Goal: Information Seeking & Learning: Learn about a topic

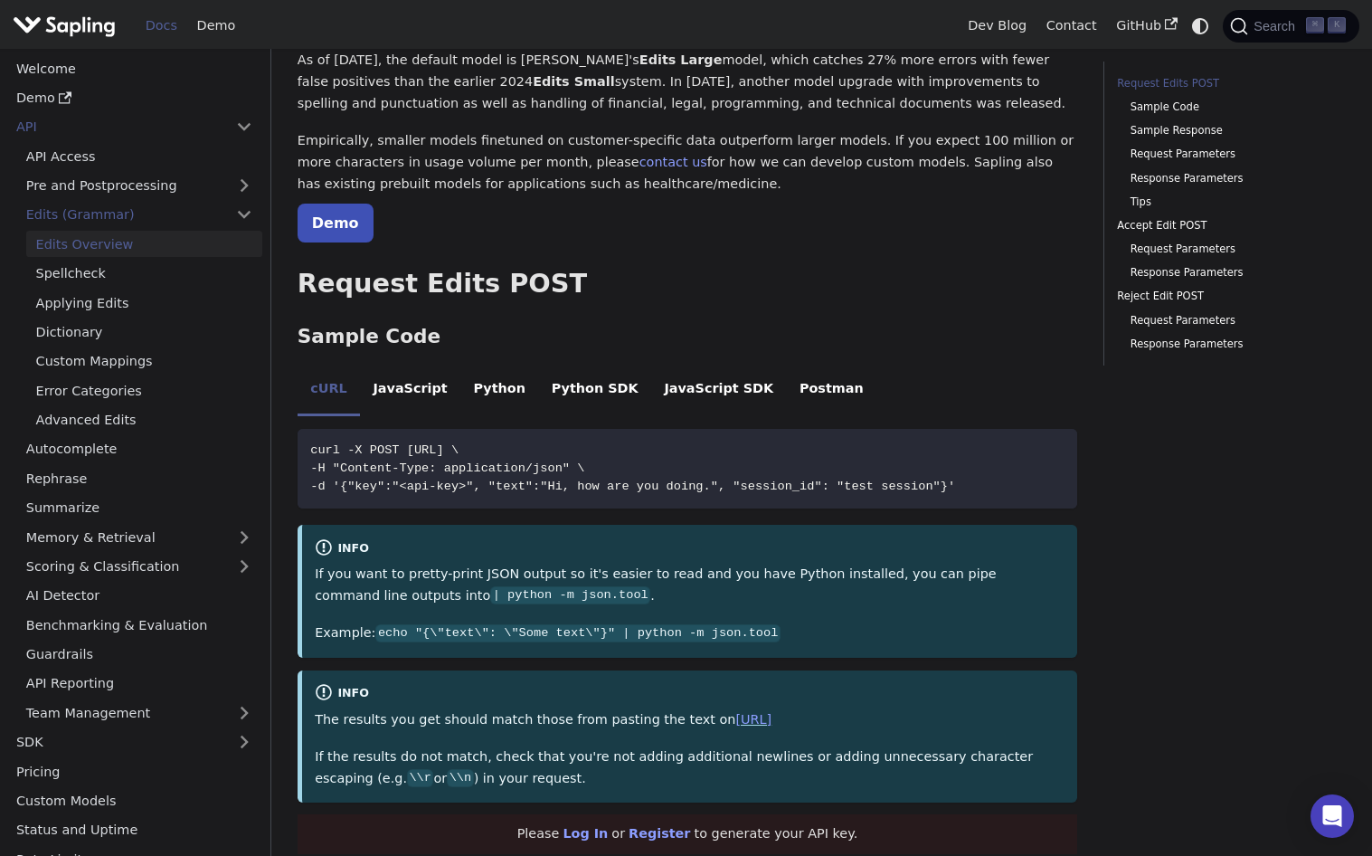
scroll to position [165, 0]
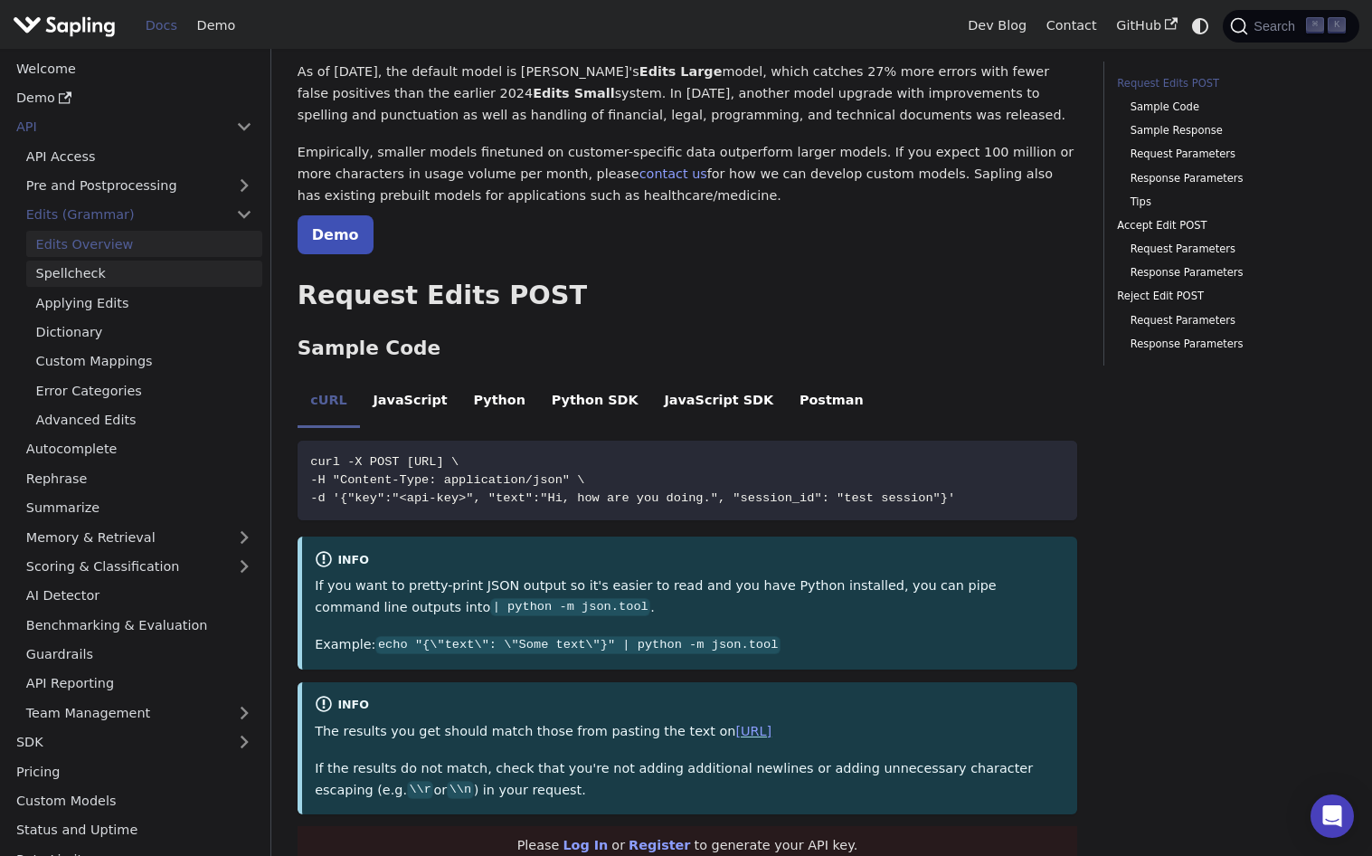
click at [137, 268] on link "Spellcheck" at bounding box center [144, 273] width 236 height 26
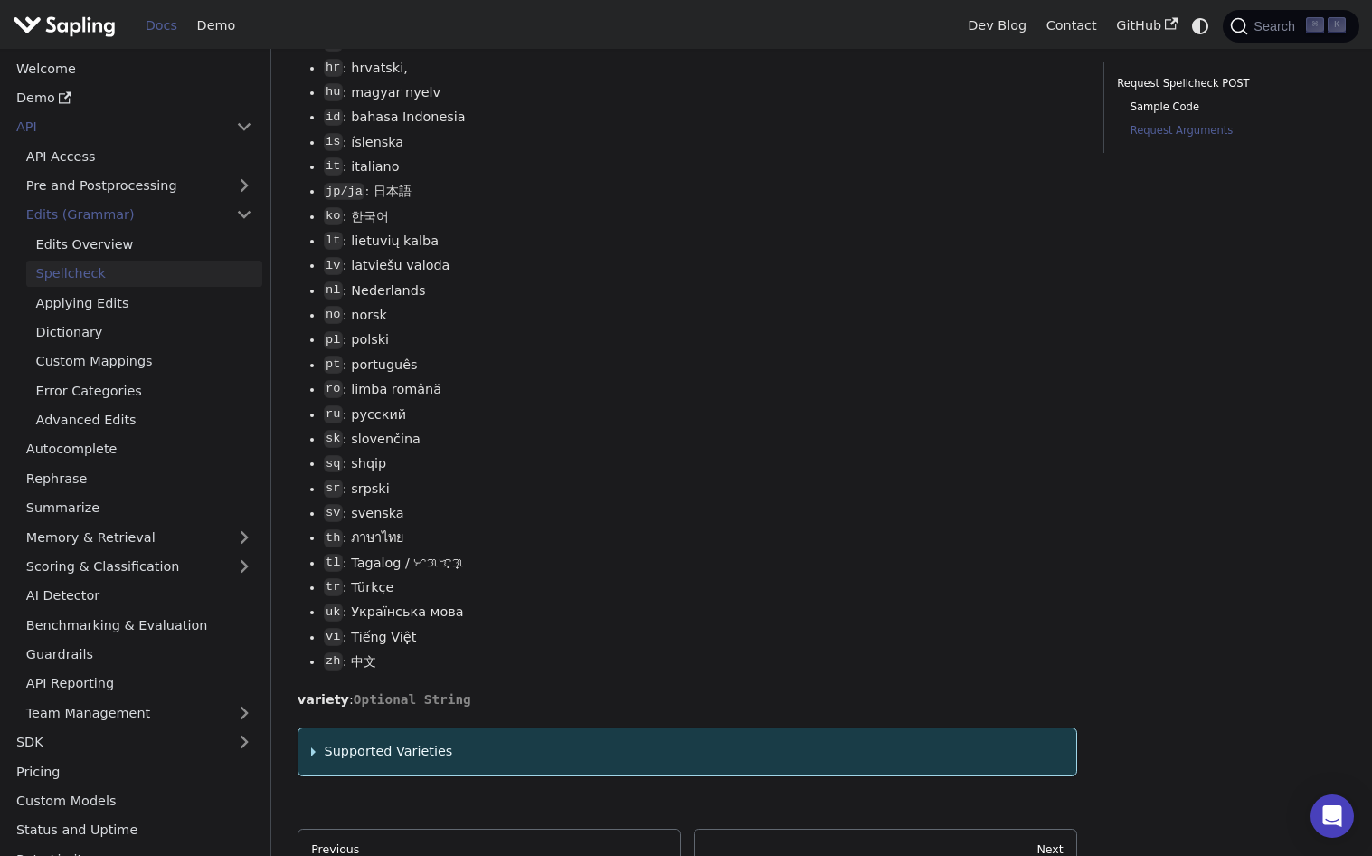
scroll to position [2474, 0]
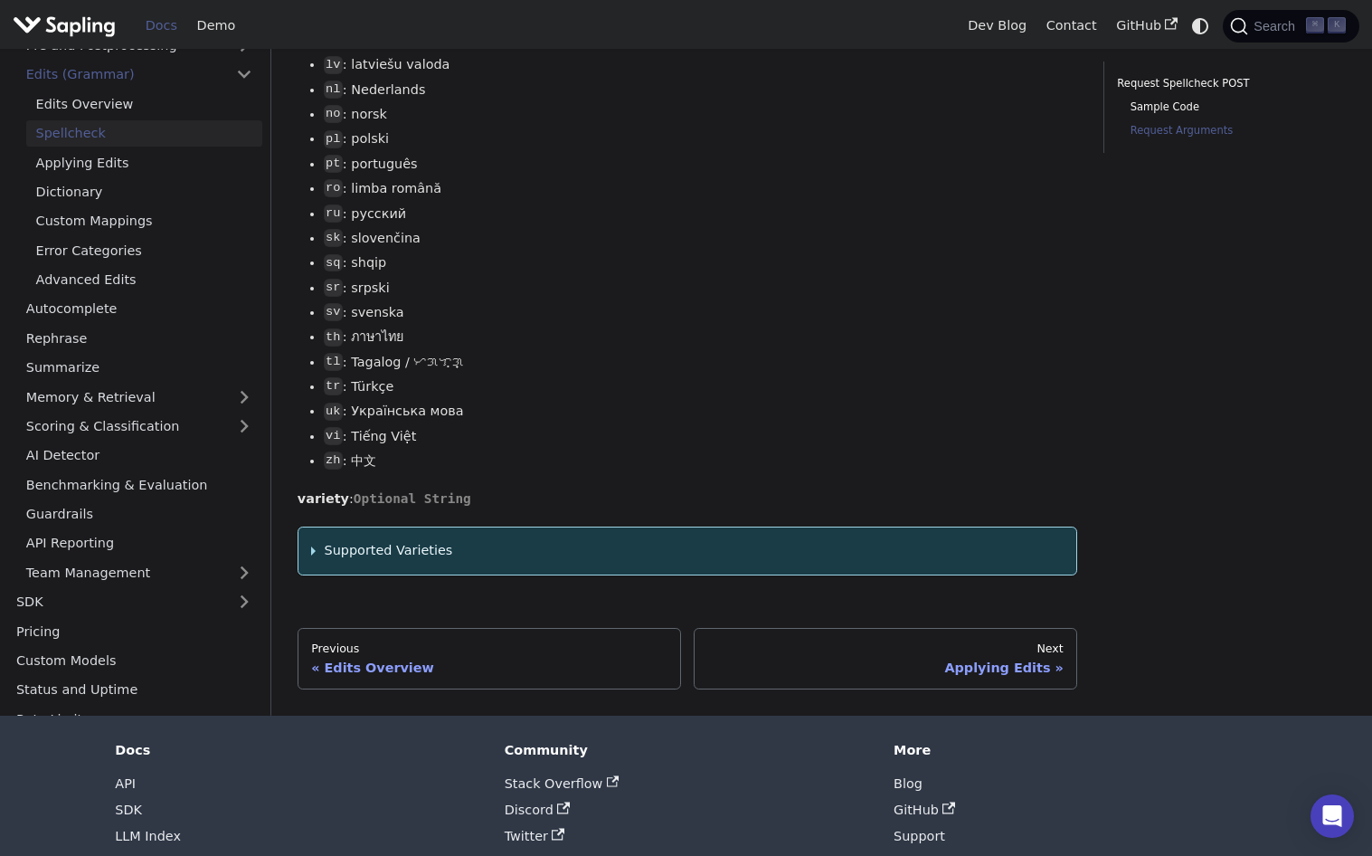
click at [398, 542] on summary "Supported Varieties" at bounding box center [687, 551] width 753 height 22
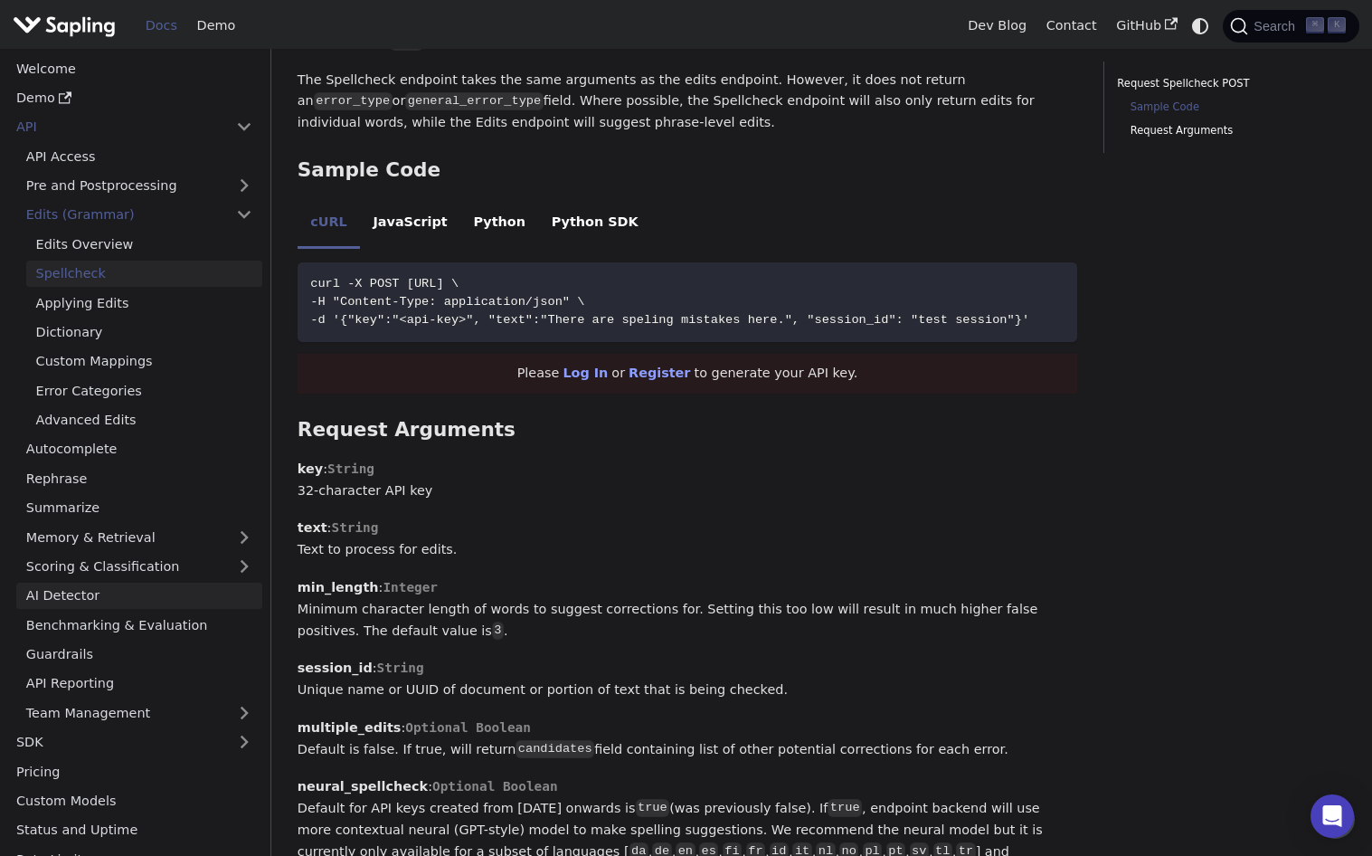
scroll to position [849, 0]
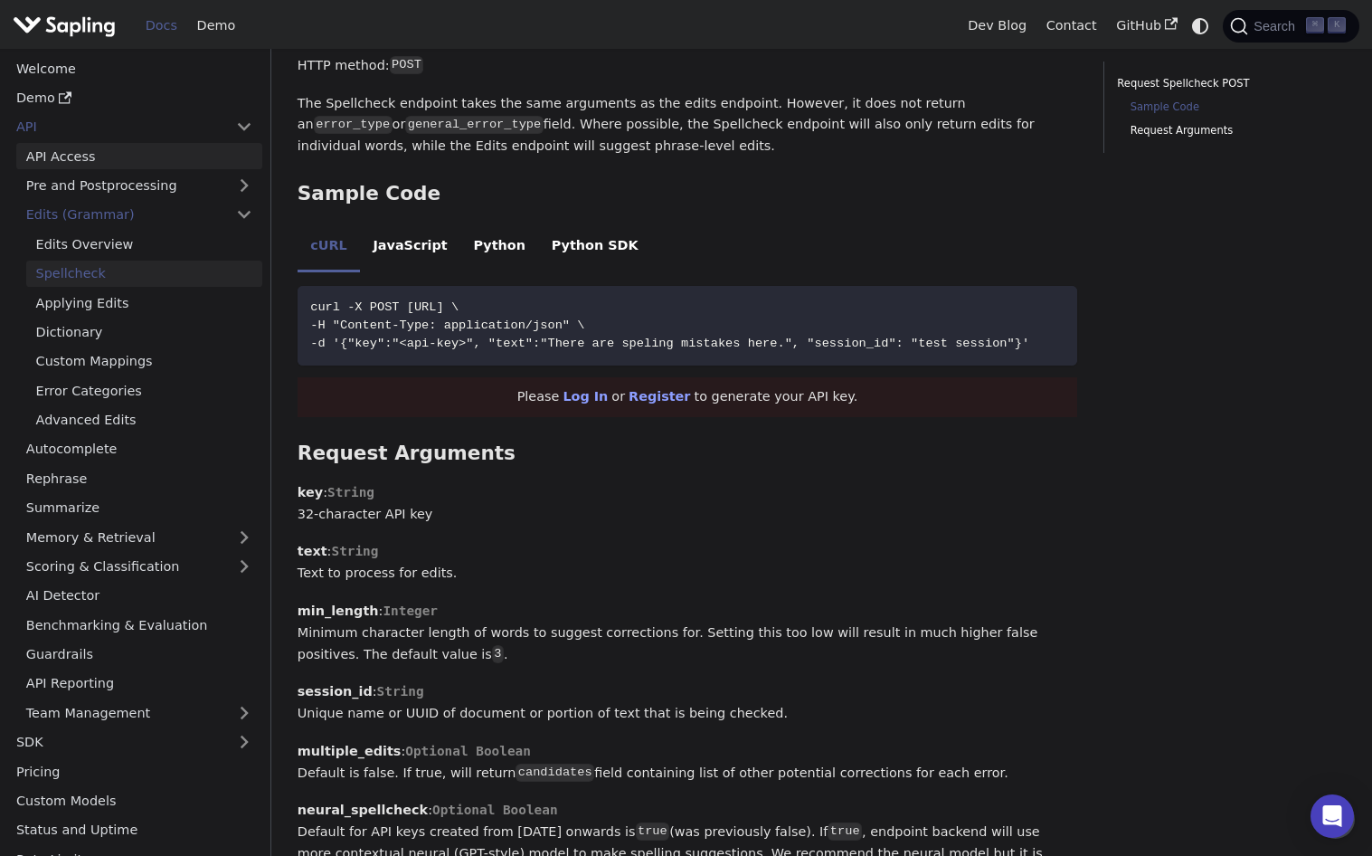
click at [150, 159] on link "API Access" at bounding box center [139, 156] width 246 height 26
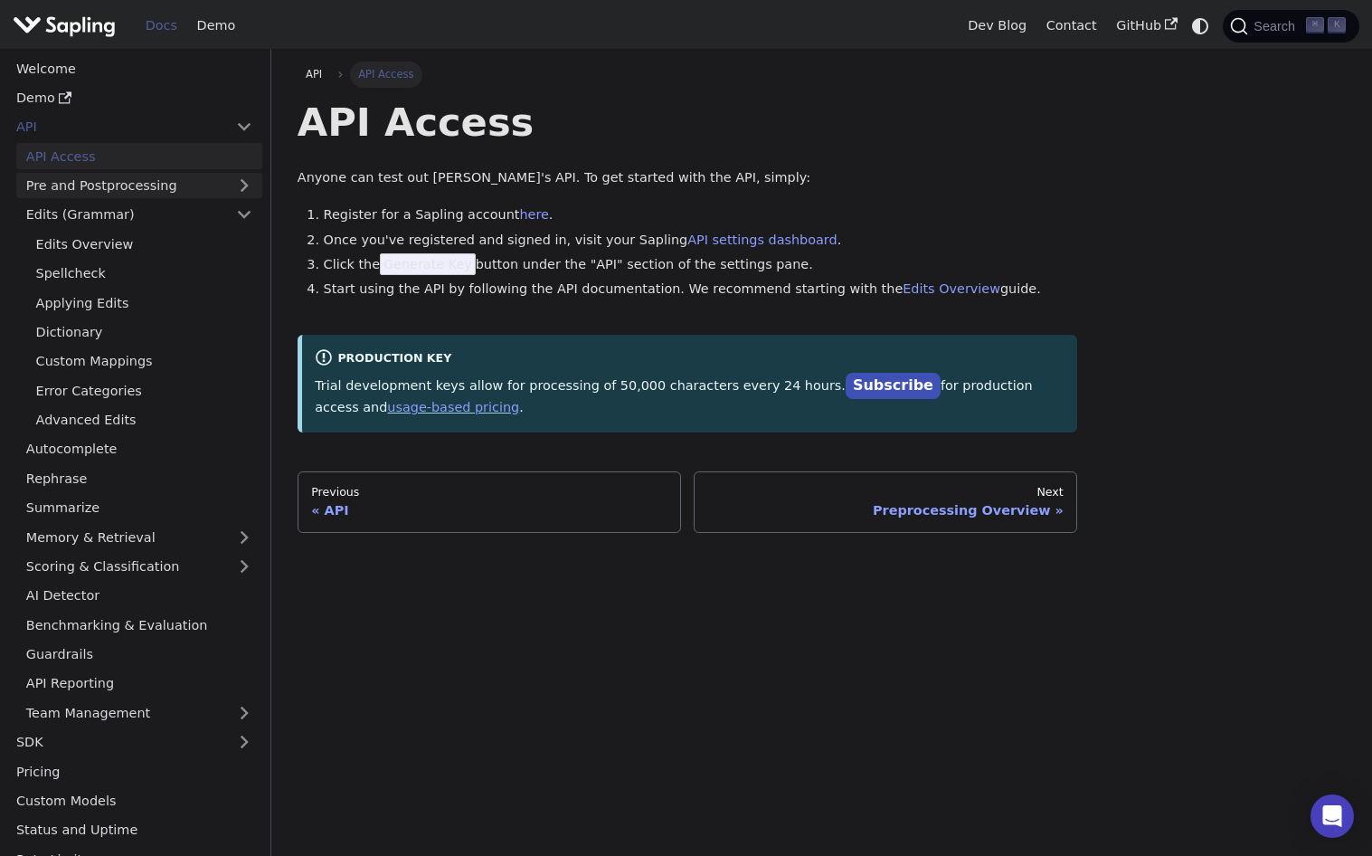
click at [166, 185] on link "Pre and Postprocessing" at bounding box center [139, 186] width 246 height 26
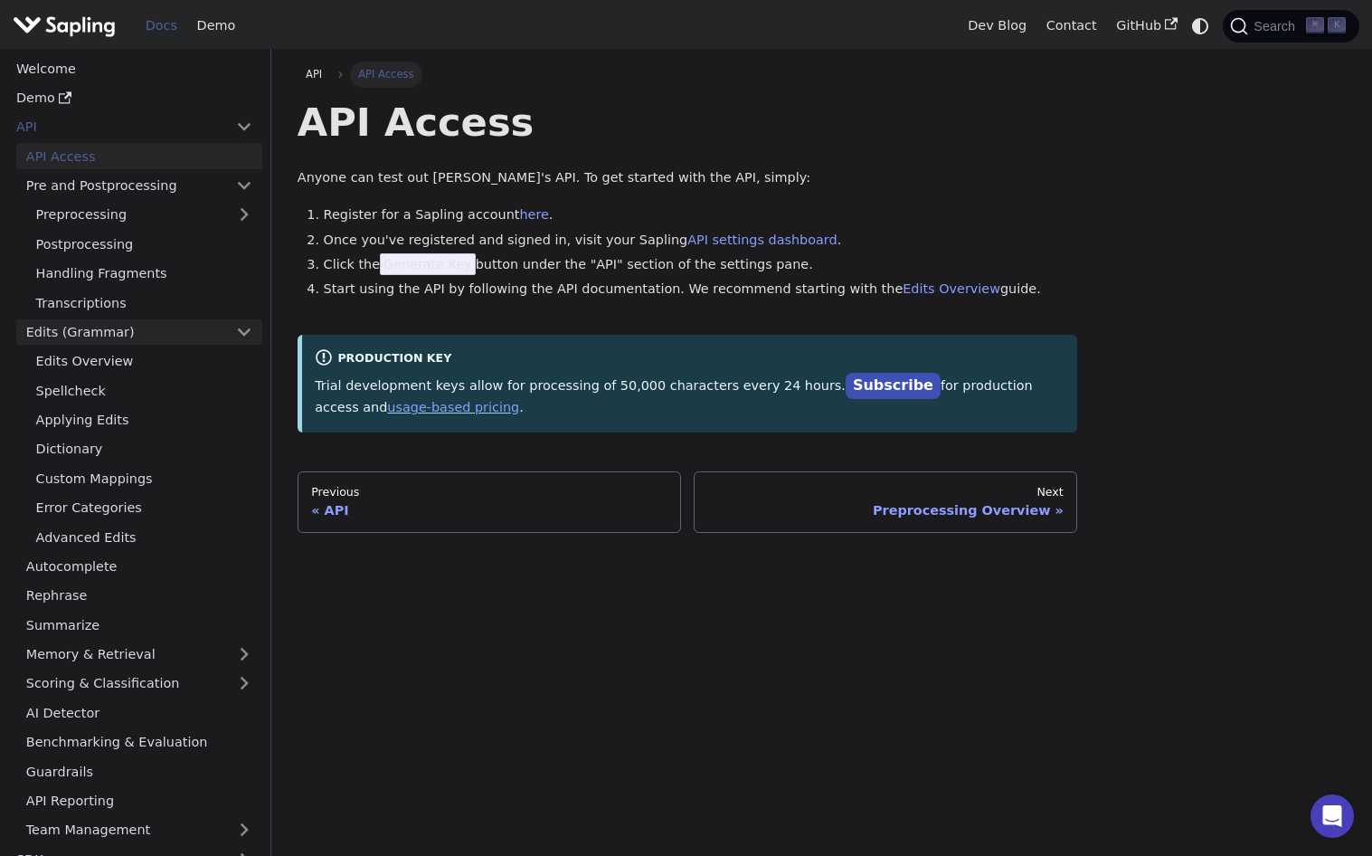
click at [102, 327] on link "Edits (Grammar)" at bounding box center [139, 332] width 246 height 26
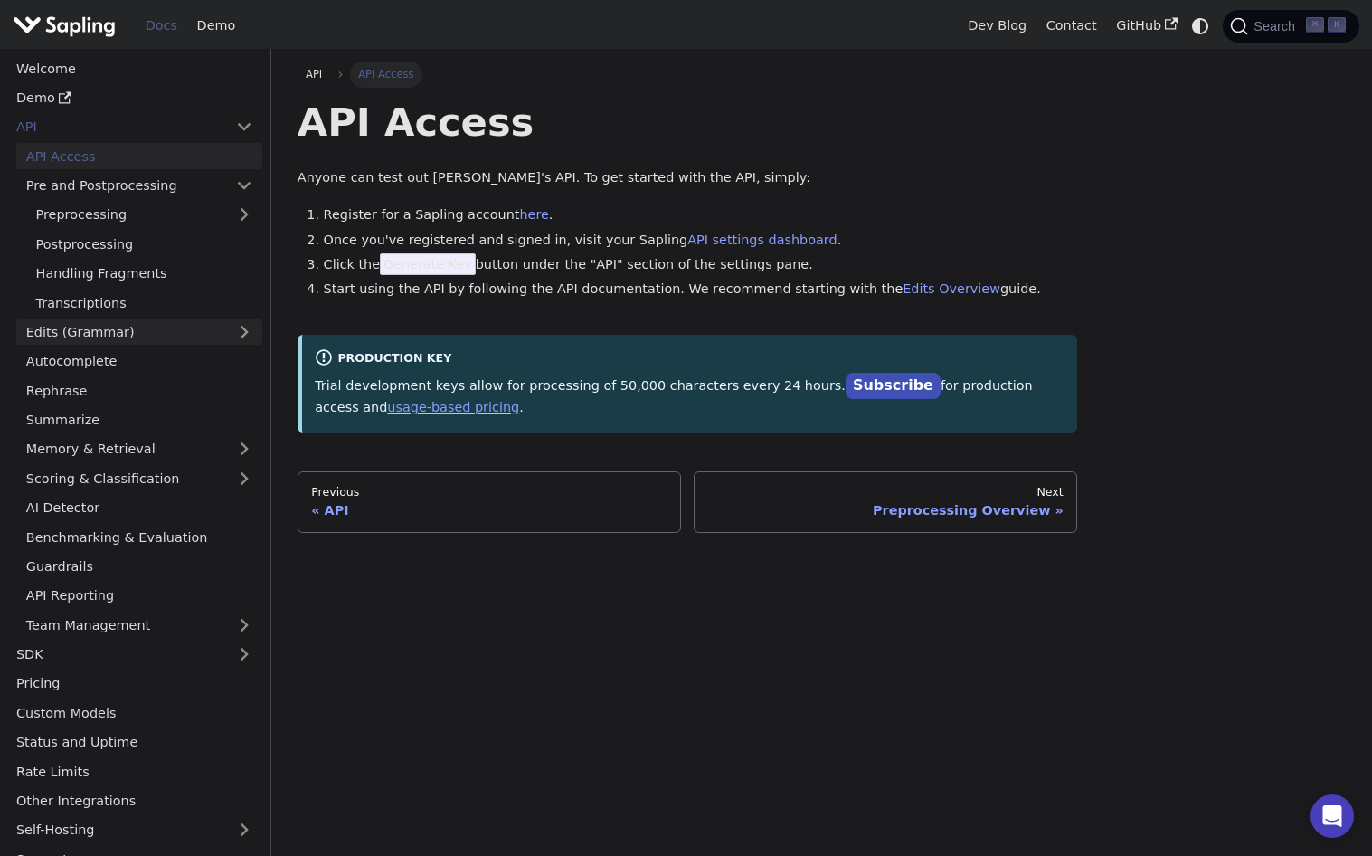
click at [102, 331] on link "Edits (Grammar)" at bounding box center [139, 332] width 246 height 26
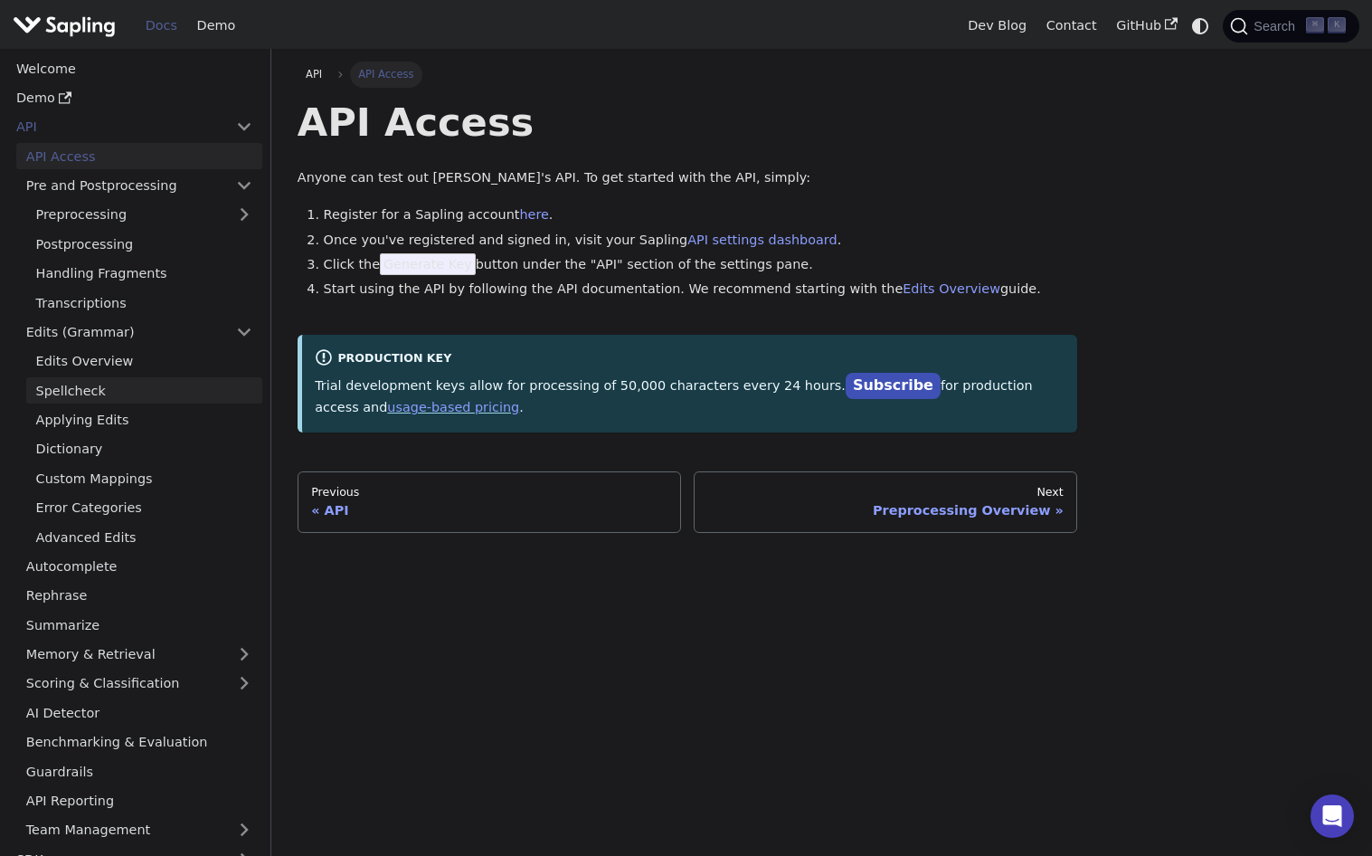
click at [97, 377] on link "Spellcheck" at bounding box center [144, 390] width 236 height 26
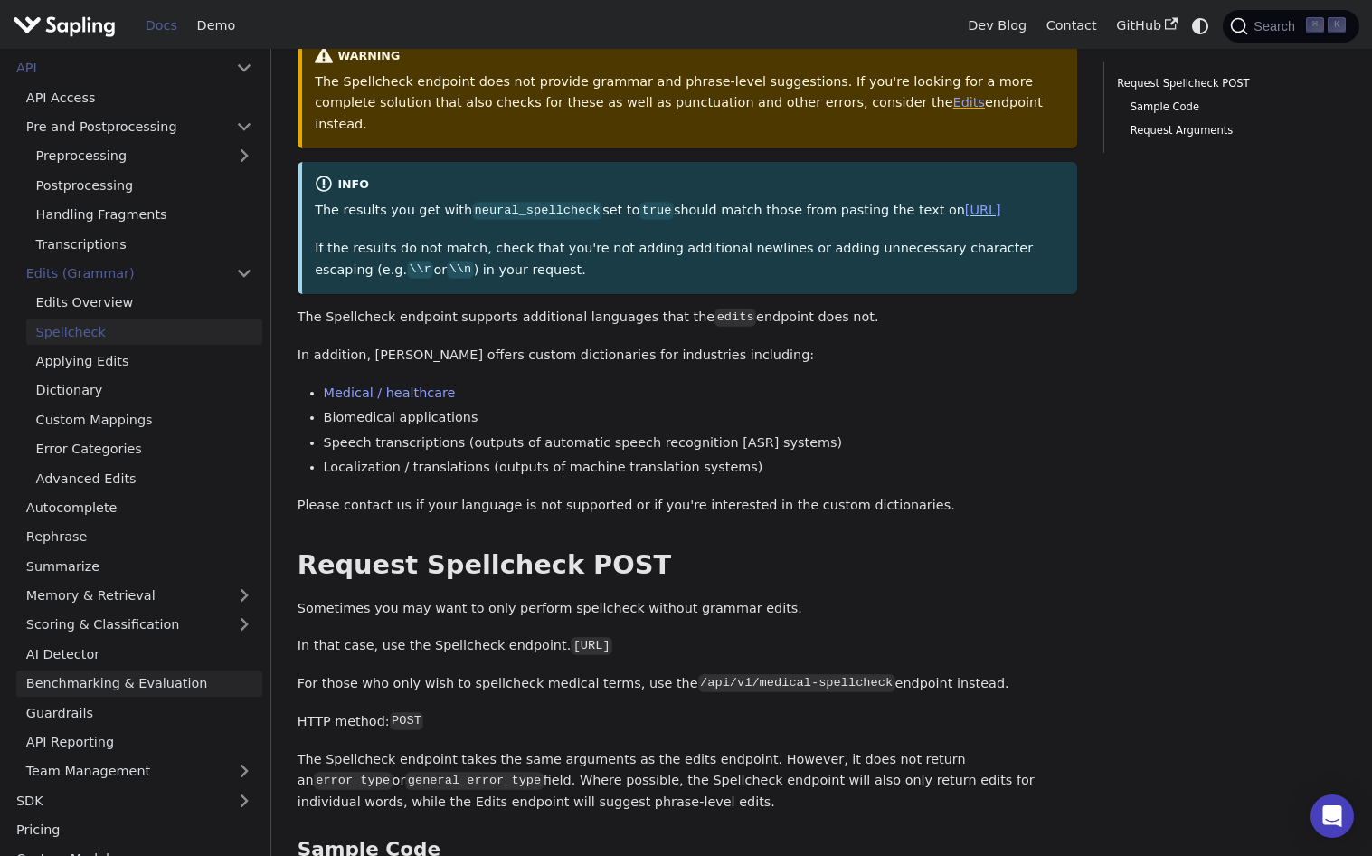
scroll to position [48, 0]
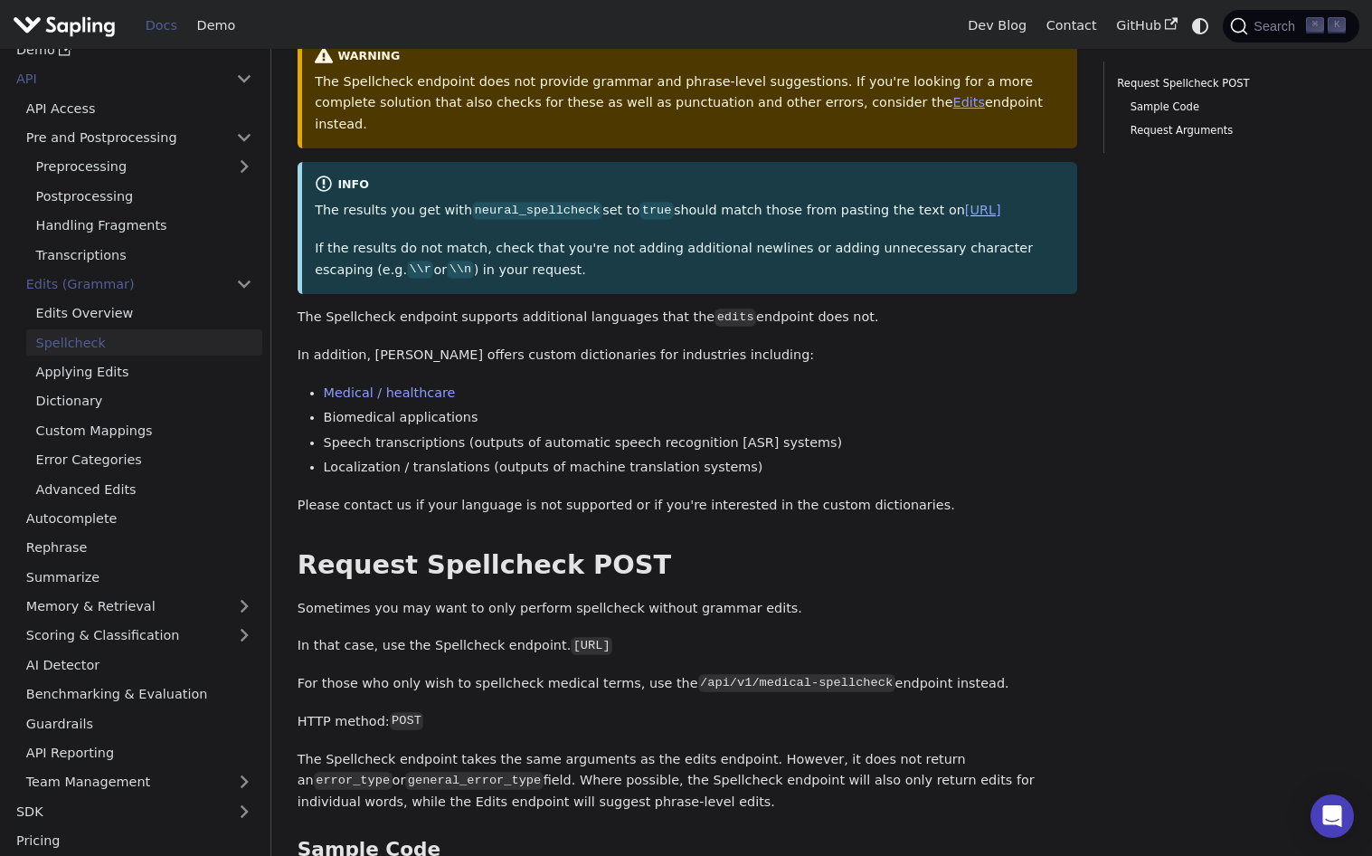
click at [807, 680] on code "/api/v1/medical-spellcheck" at bounding box center [796, 683] width 197 height 18
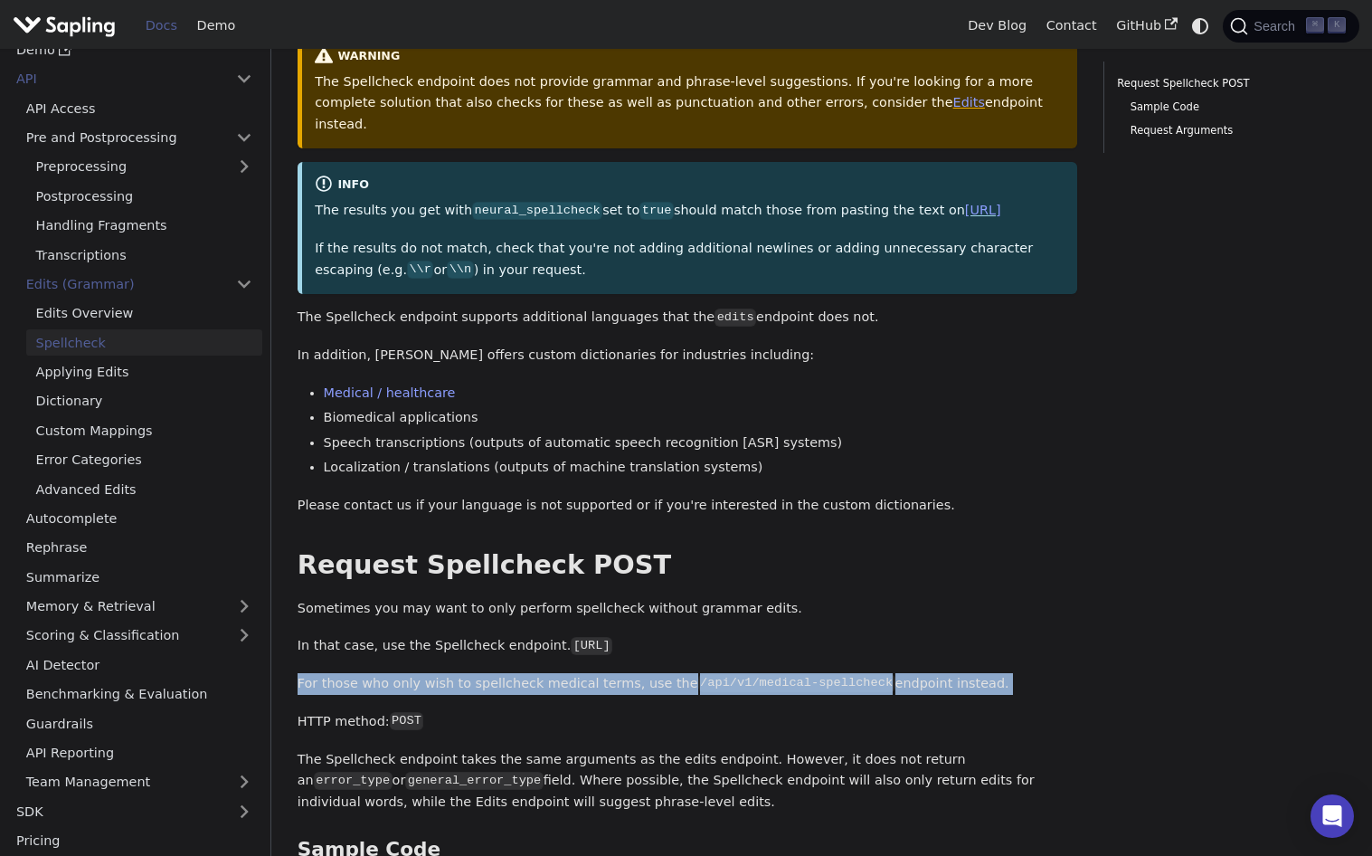
click at [807, 680] on code "/api/v1/medical-spellcheck" at bounding box center [796, 683] width 197 height 18
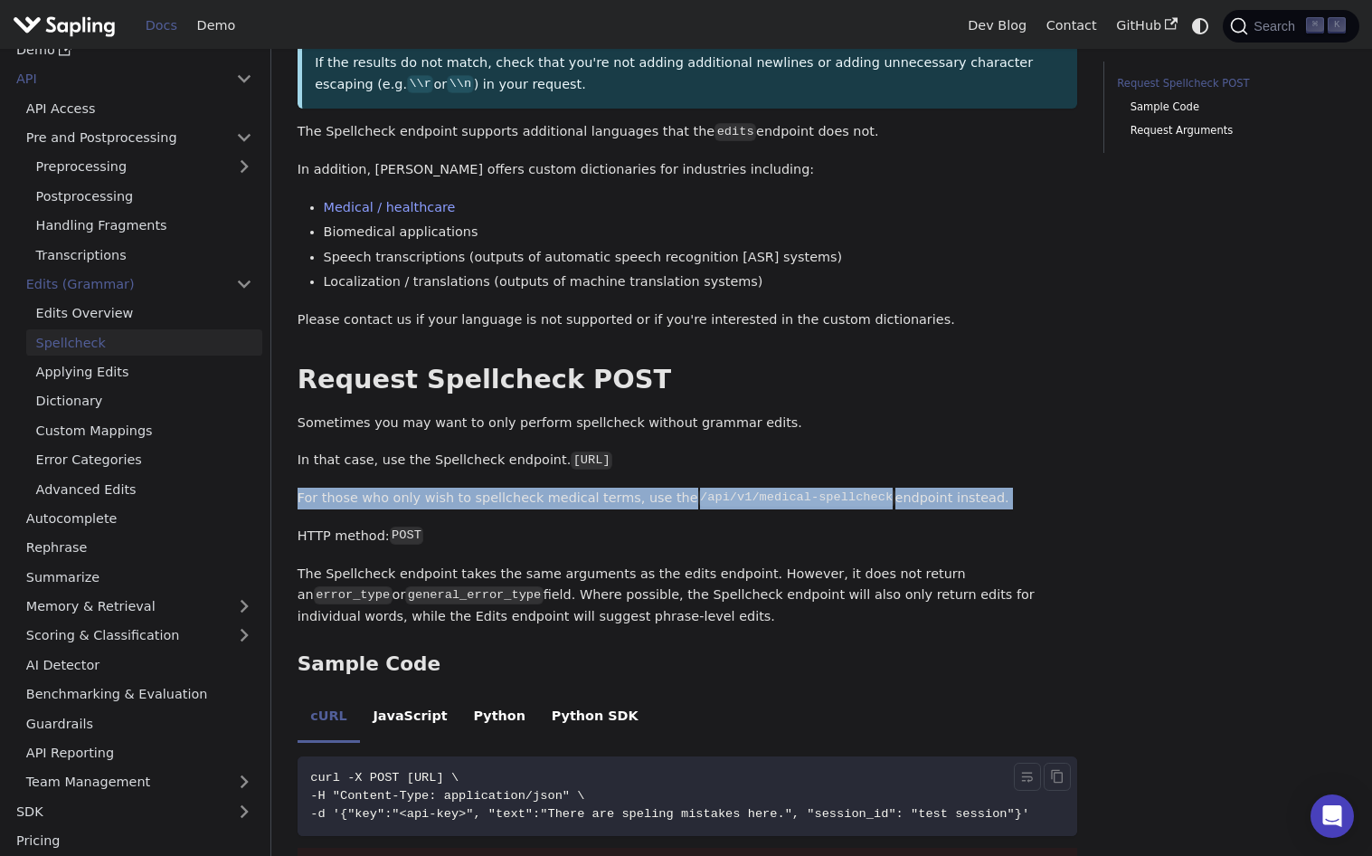
scroll to position [391, 0]
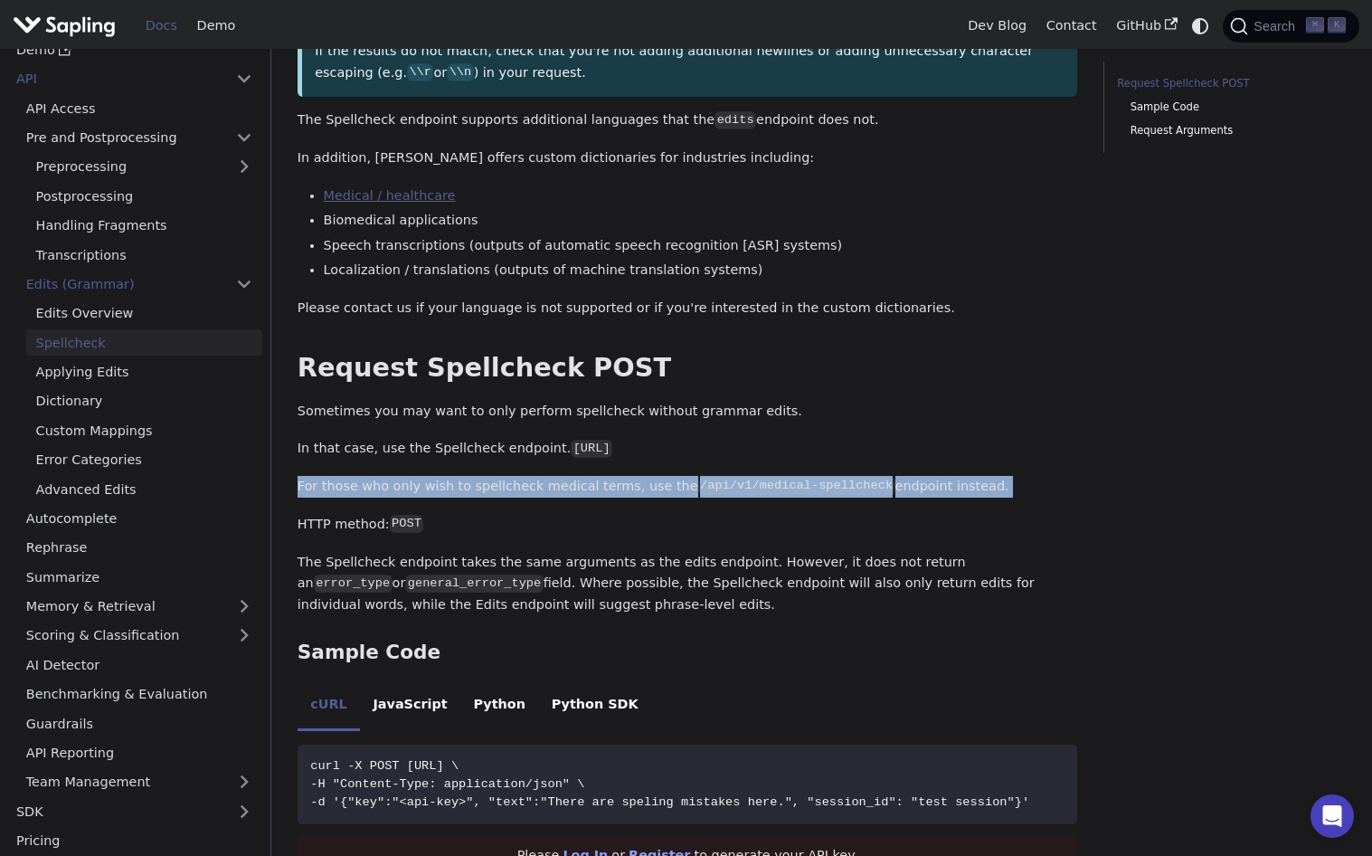
click at [399, 192] on link "Medical / healthcare" at bounding box center [390, 195] width 132 height 14
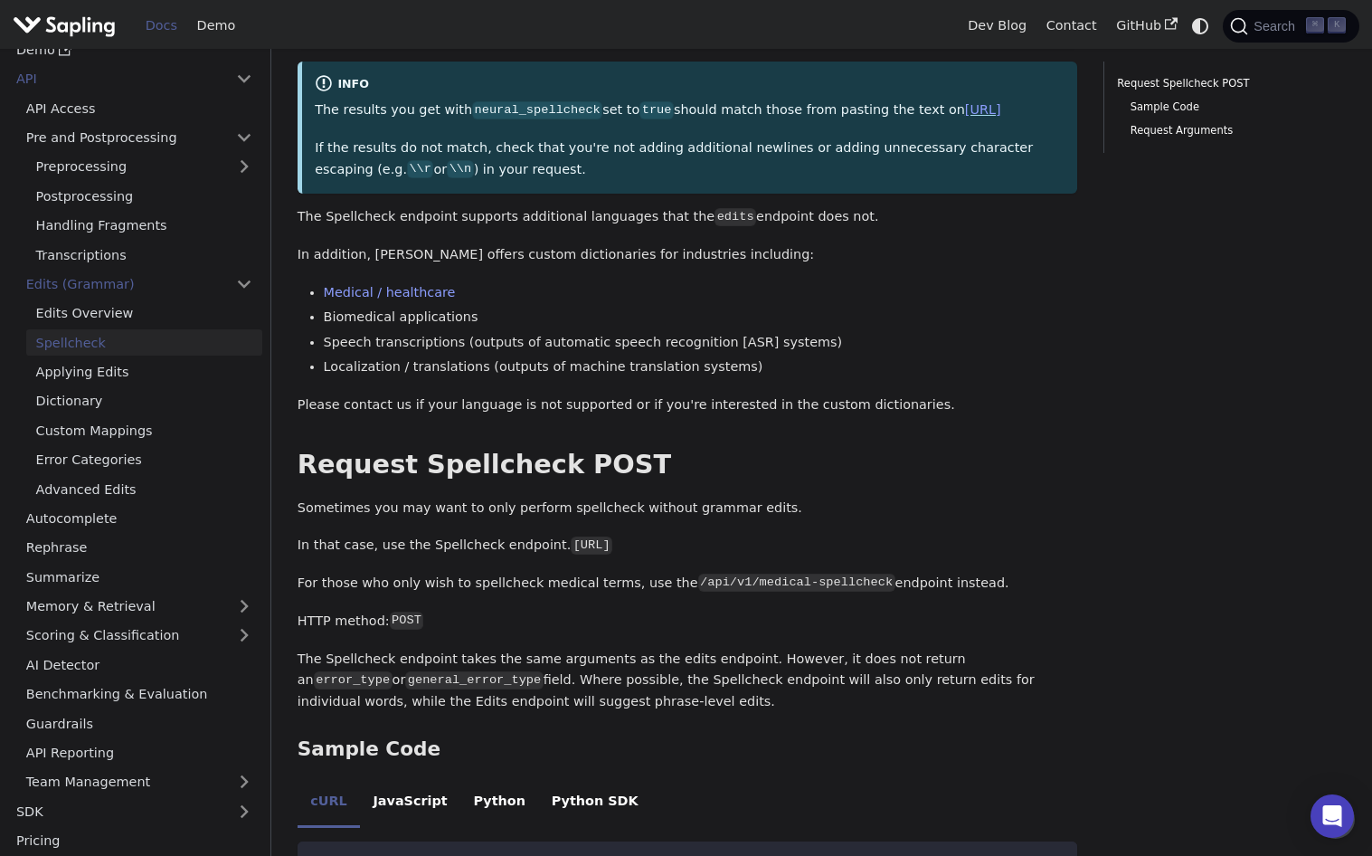
scroll to position [282, 0]
